Goal: Transaction & Acquisition: Download file/media

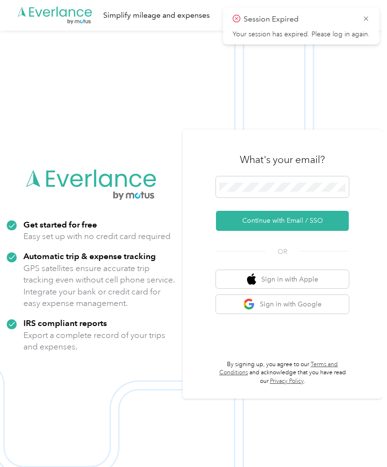
click at [316, 231] on button "Continue with Email / SSO" at bounding box center [282, 221] width 133 height 20
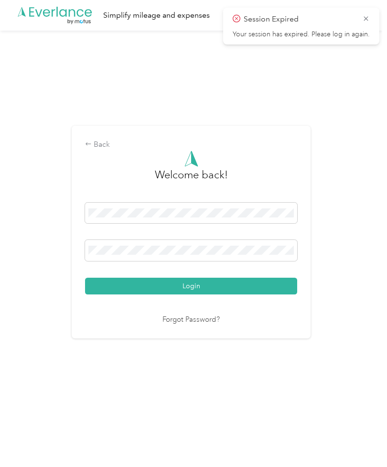
click at [194, 295] on button "Login" at bounding box center [191, 286] width 212 height 17
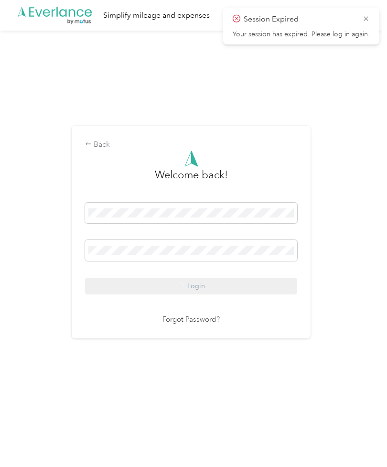
click at [268, 295] on div "Login" at bounding box center [191, 249] width 212 height 92
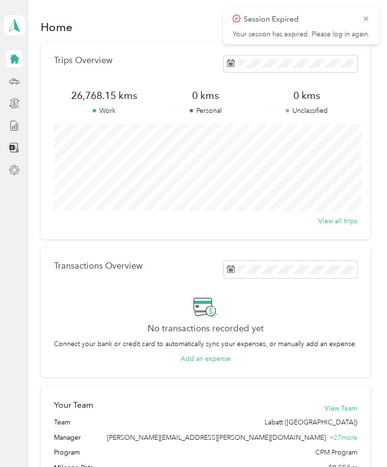
click at [17, 131] on icon at bounding box center [14, 125] width 11 height 11
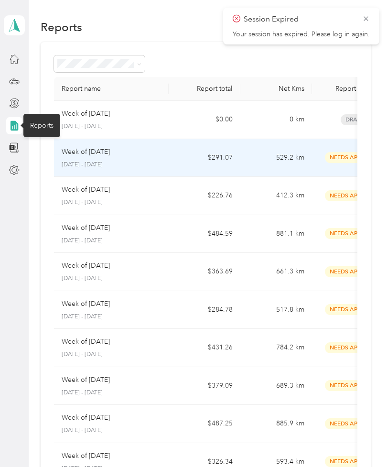
click at [173, 161] on td "$291.07" at bounding box center [205, 158] width 72 height 38
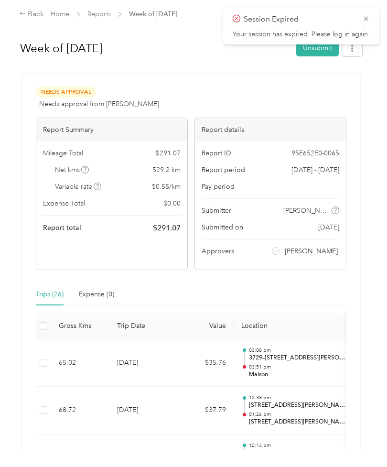
click at [366, 18] on icon at bounding box center [366, 18] width 8 height 9
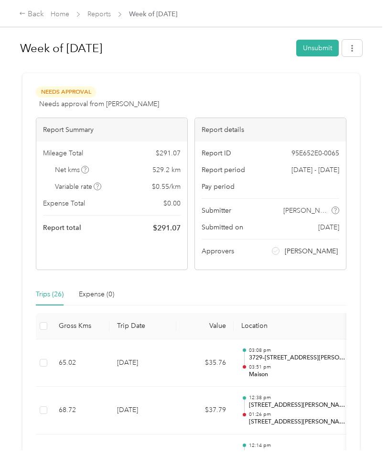
click at [356, 47] on icon "button" at bounding box center [352, 48] width 7 height 7
click at [332, 81] on span "Download" at bounding box center [330, 83] width 32 height 10
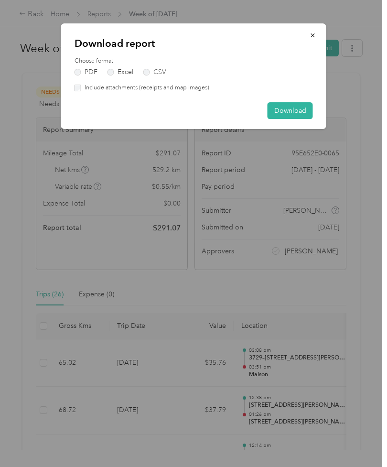
click at [295, 110] on button "Download" at bounding box center [290, 110] width 45 height 17
